Goal: Transaction & Acquisition: Purchase product/service

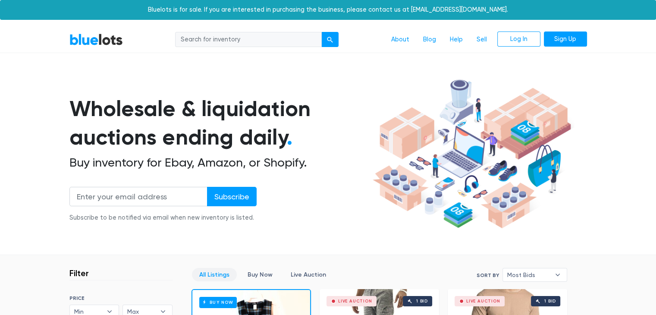
click at [207, 38] on input "search" at bounding box center [248, 40] width 147 height 16
click at [40, 156] on section "Wholesale & liquidation auctions ending daily . Buy inventory for Ebay, Amazon,…" at bounding box center [328, 165] width 656 height 180
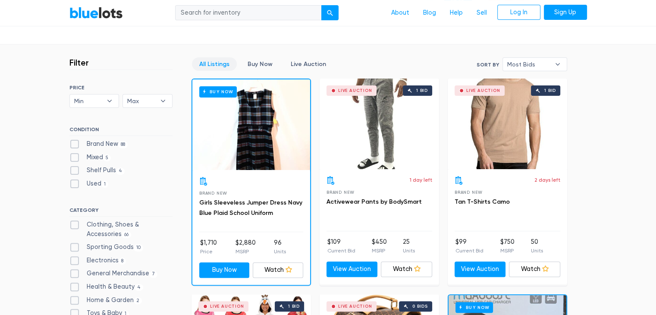
scroll to position [216, 0]
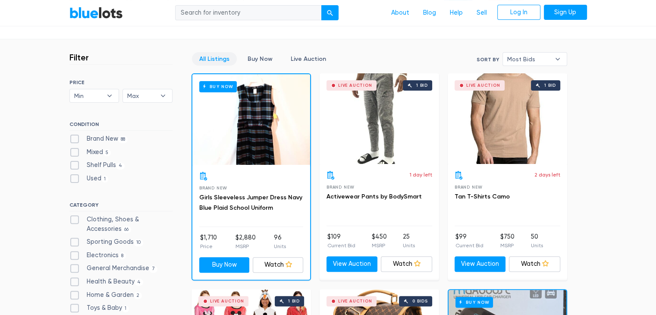
click at [72, 153] on label "Mixed 5" at bounding box center [90, 151] width 42 height 9
click at [72, 153] on input "Mixed 5" at bounding box center [72, 150] width 6 height 6
checkbox input "true"
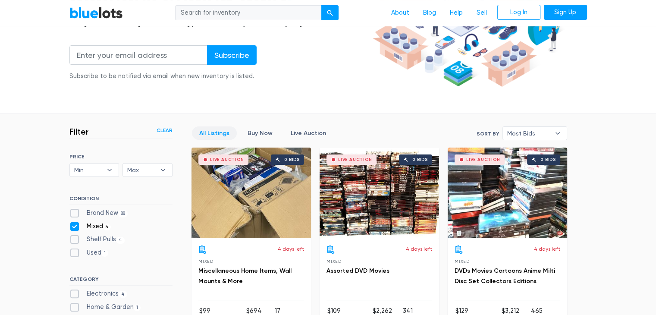
scroll to position [145, 0]
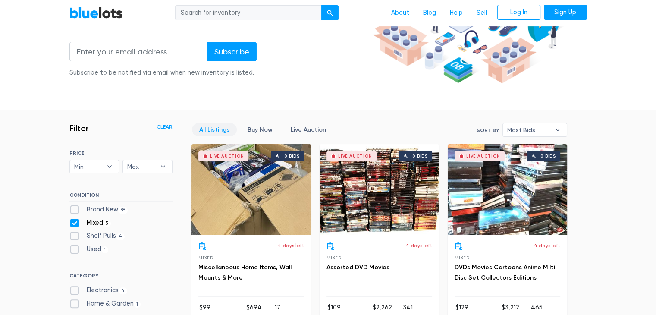
click at [74, 221] on label "Mixed 5" at bounding box center [90, 222] width 42 height 9
click at [74, 221] on input "Mixed 5" at bounding box center [72, 221] width 6 height 6
checkbox input "false"
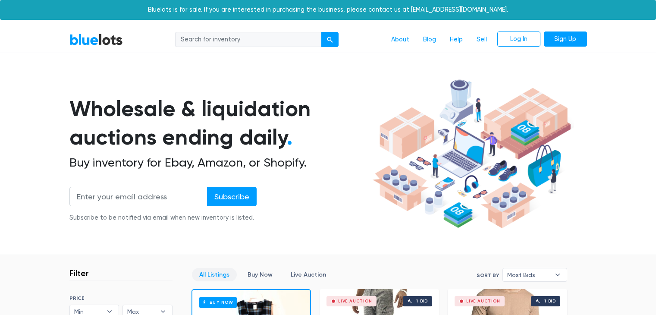
scroll to position [232, 0]
